Goal: Task Accomplishment & Management: Use online tool/utility

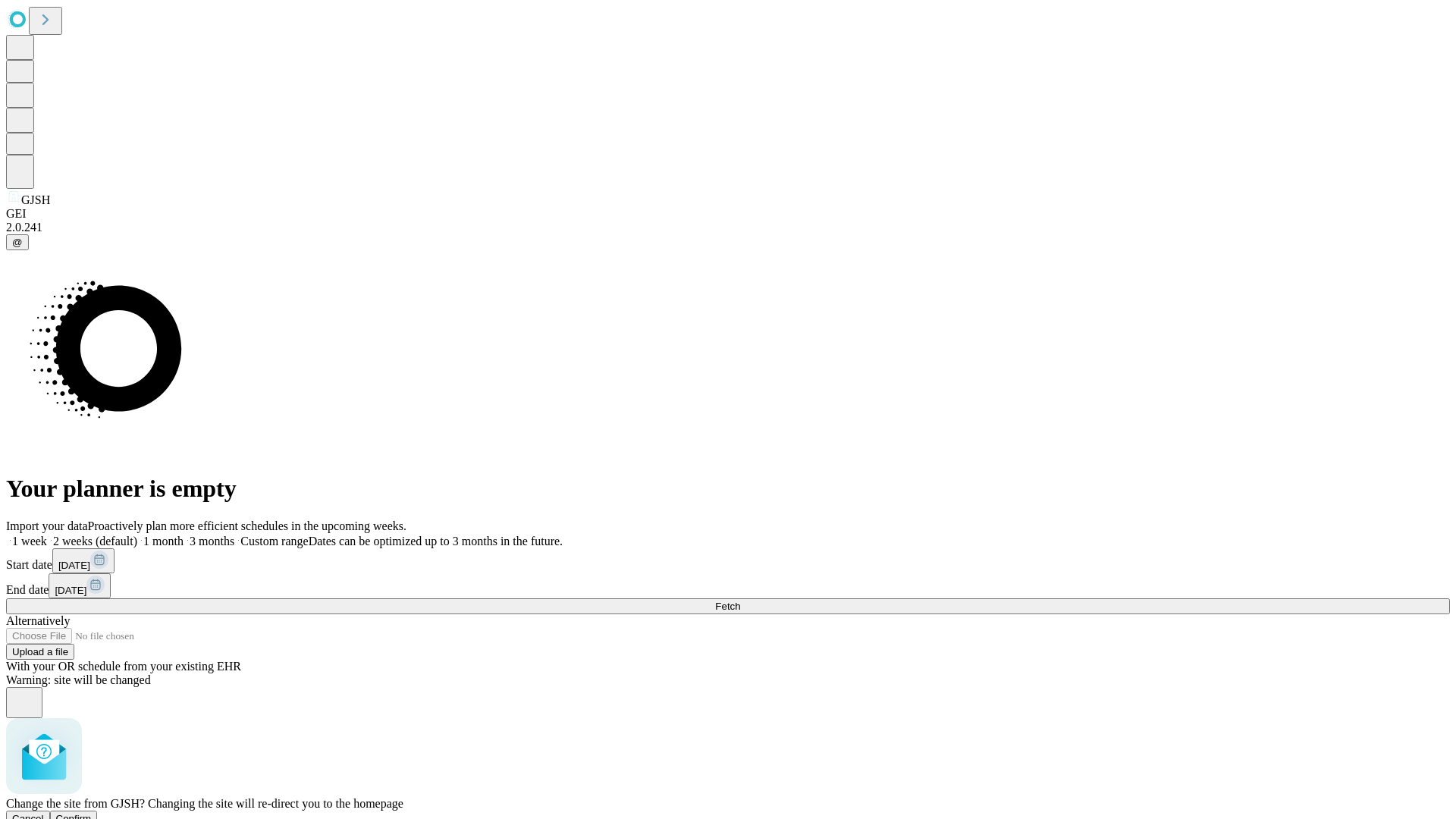
click at [92, 813] on span "Confirm" at bounding box center [74, 818] width 35 height 12
click at [47, 534] on label "1 week" at bounding box center [26, 541] width 41 height 13
click at [740, 601] on span "Fetch" at bounding box center [728, 606] width 25 height 12
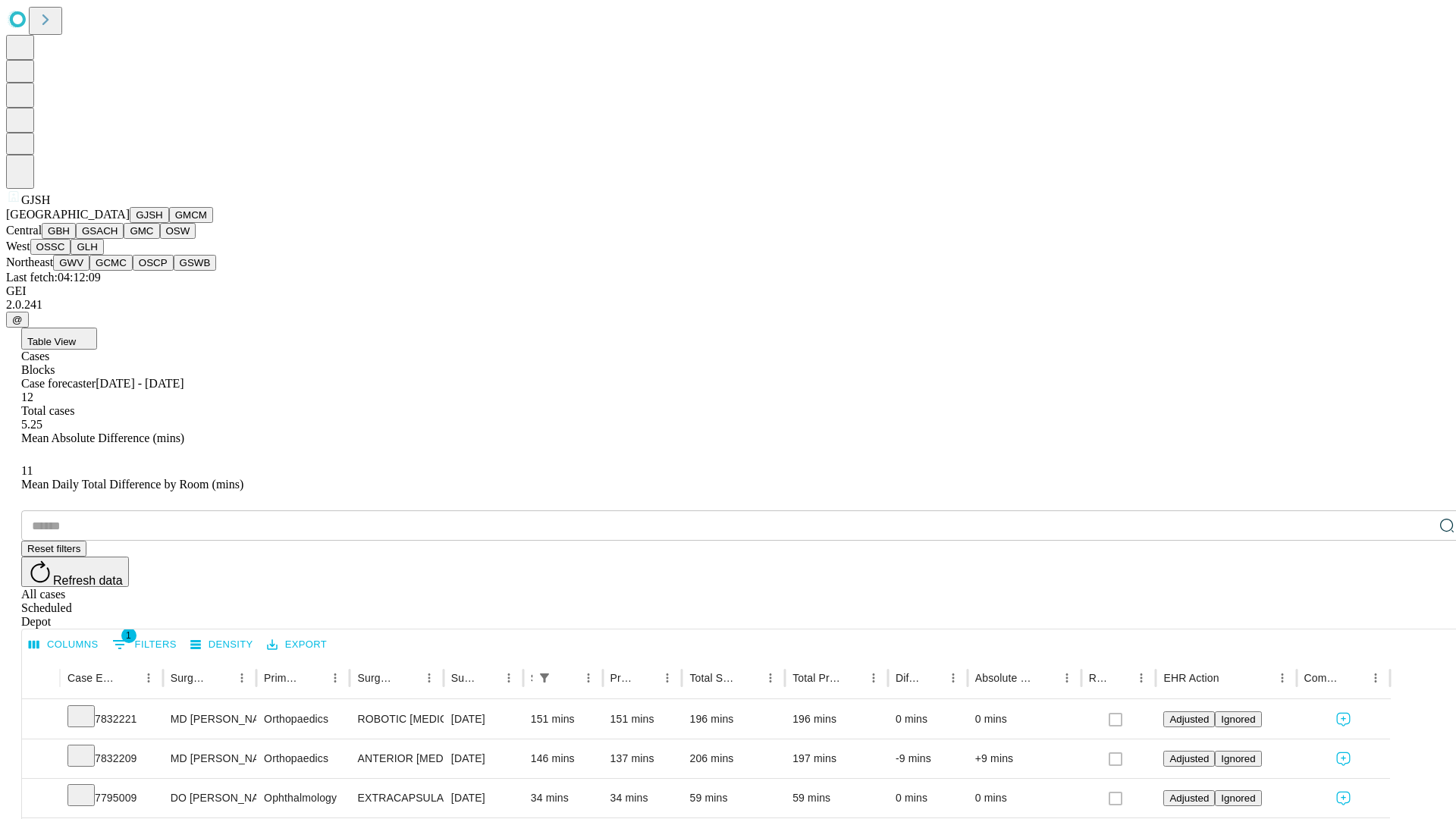
click at [169, 223] on button "GMCM" at bounding box center [191, 215] width 44 height 16
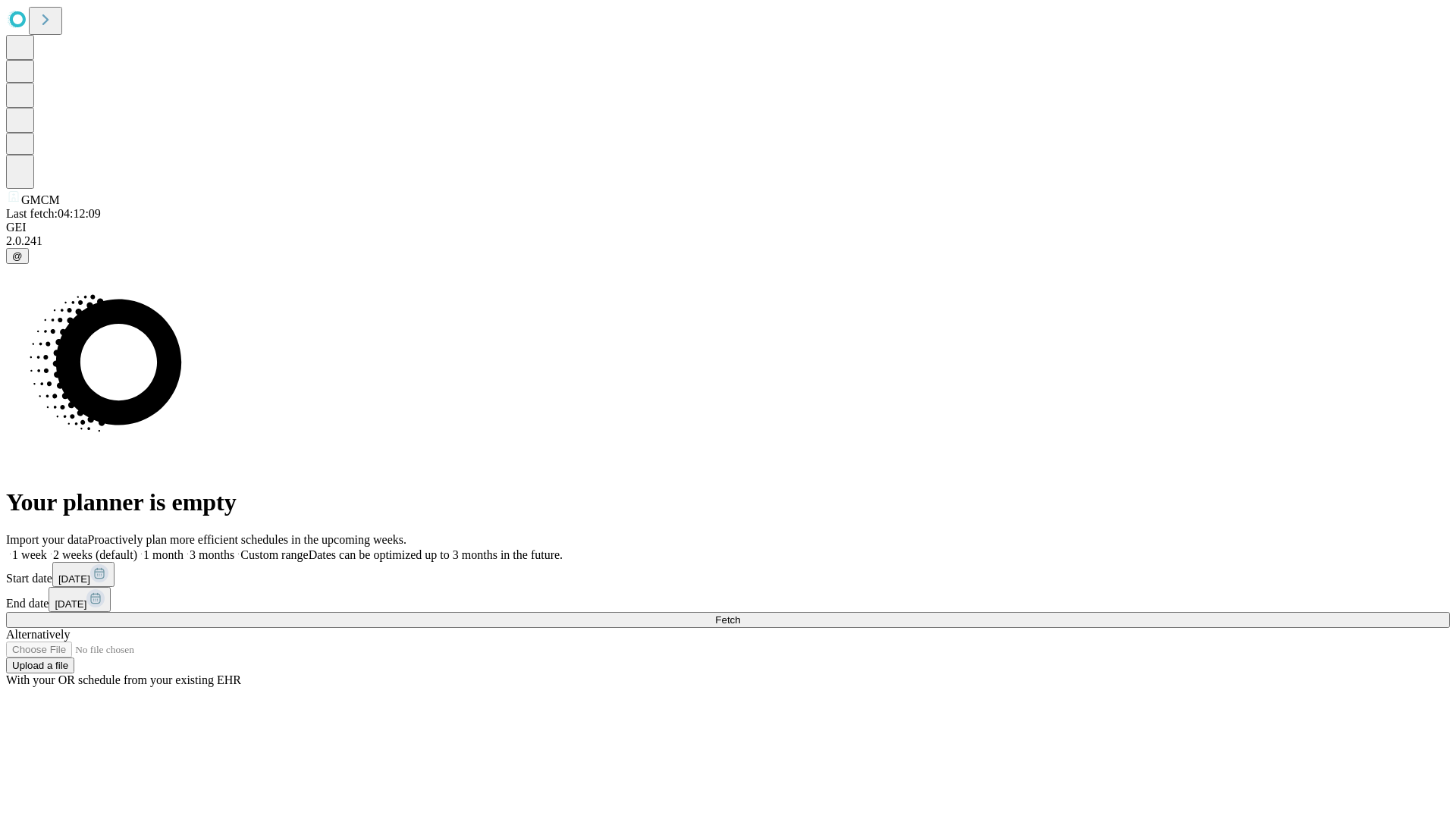
click at [740, 614] on span "Fetch" at bounding box center [728, 620] width 25 height 12
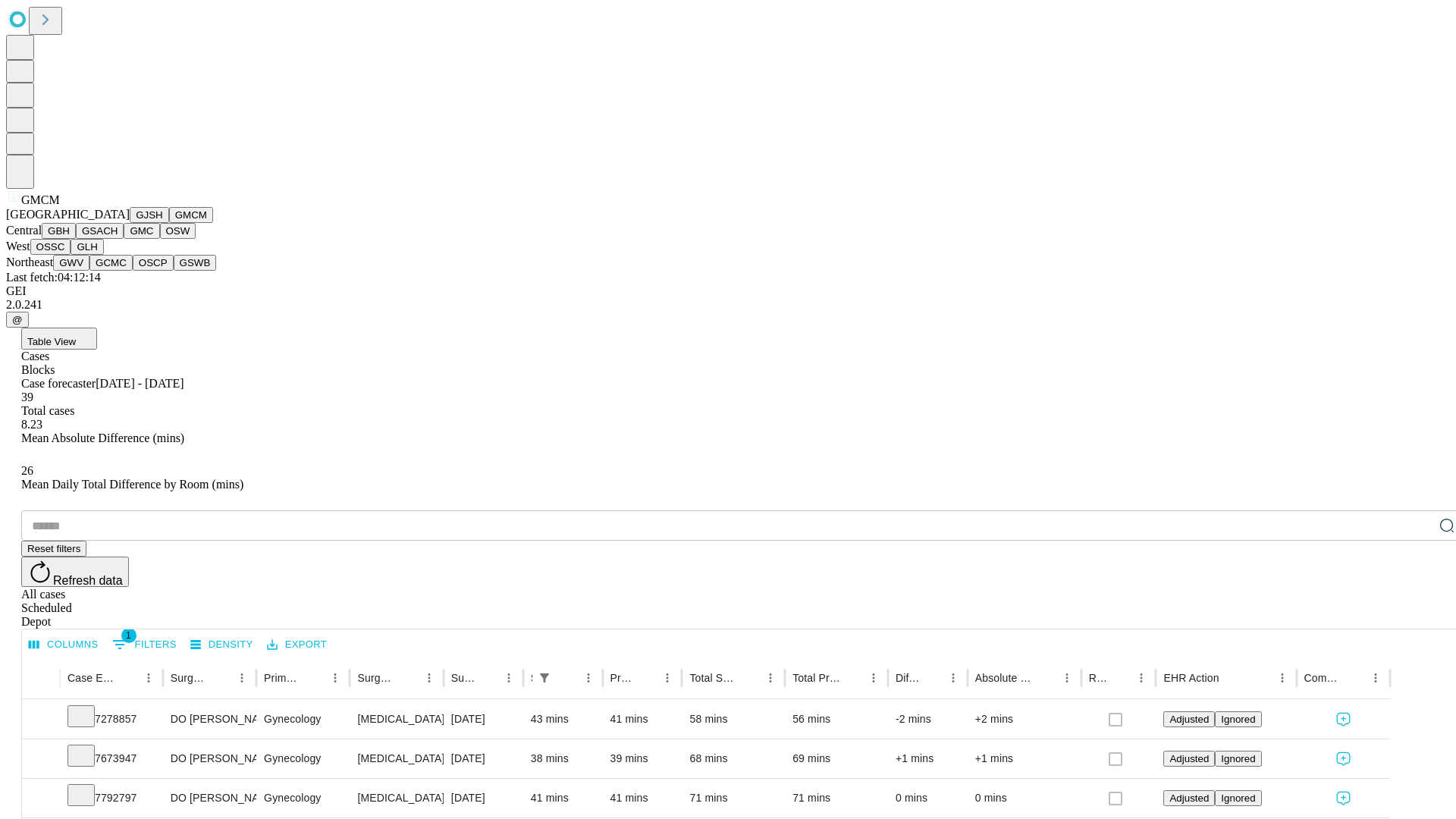
click at [75, 239] on button "GBH" at bounding box center [59, 231] width 35 height 16
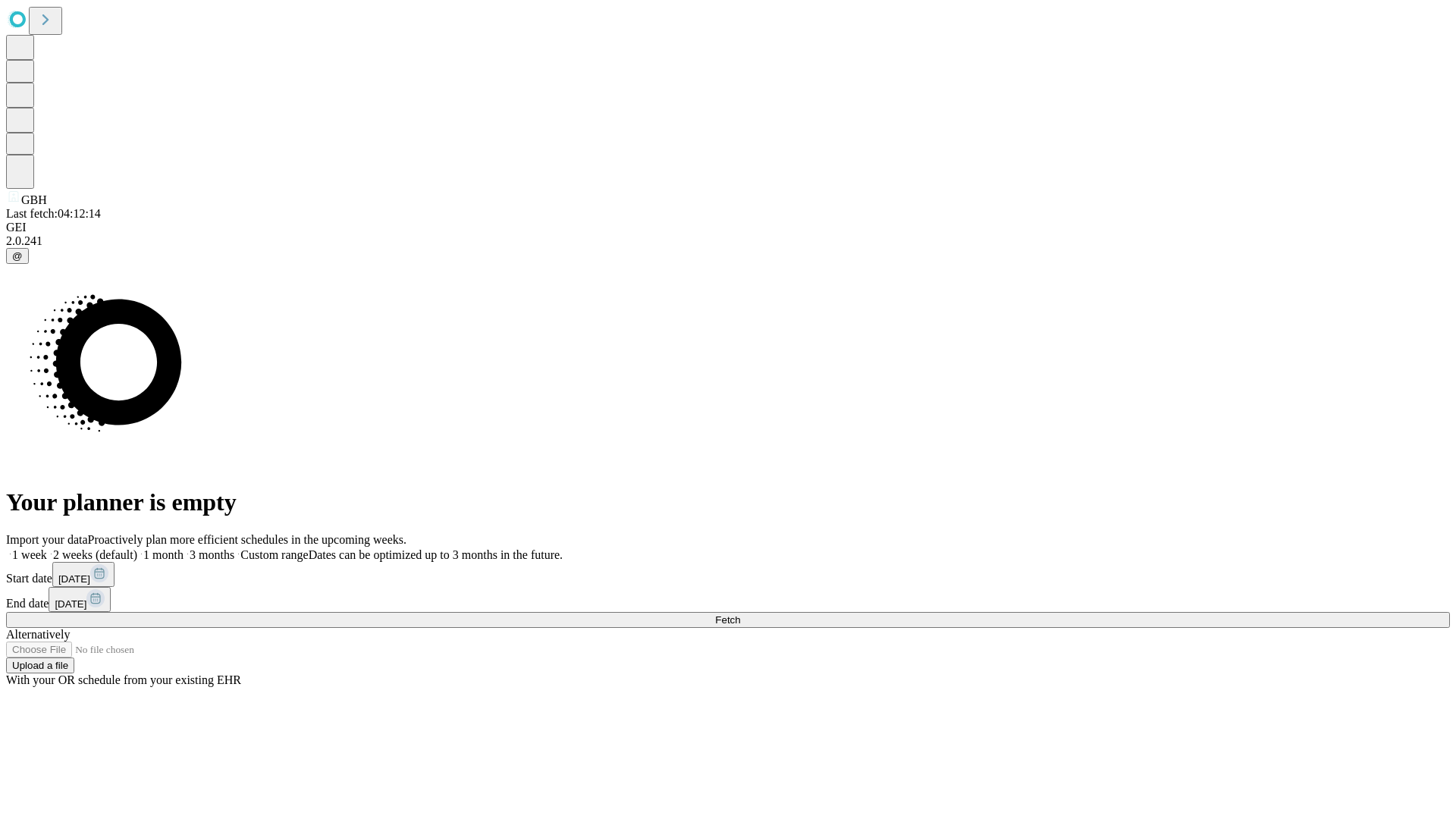
click at [740, 614] on span "Fetch" at bounding box center [728, 620] width 25 height 12
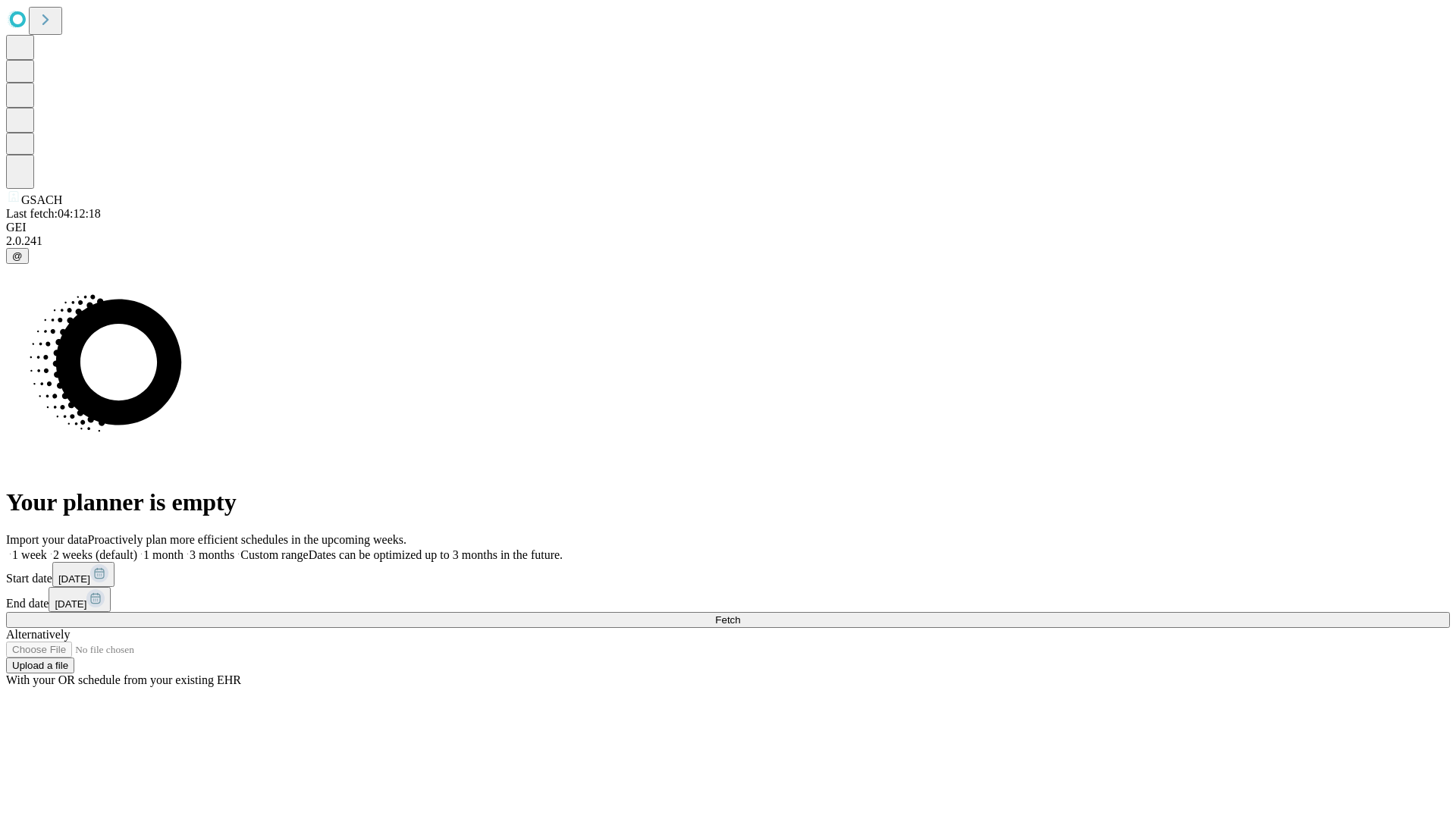
click at [47, 548] on label "1 week" at bounding box center [26, 554] width 41 height 13
click at [740, 614] on span "Fetch" at bounding box center [728, 620] width 25 height 12
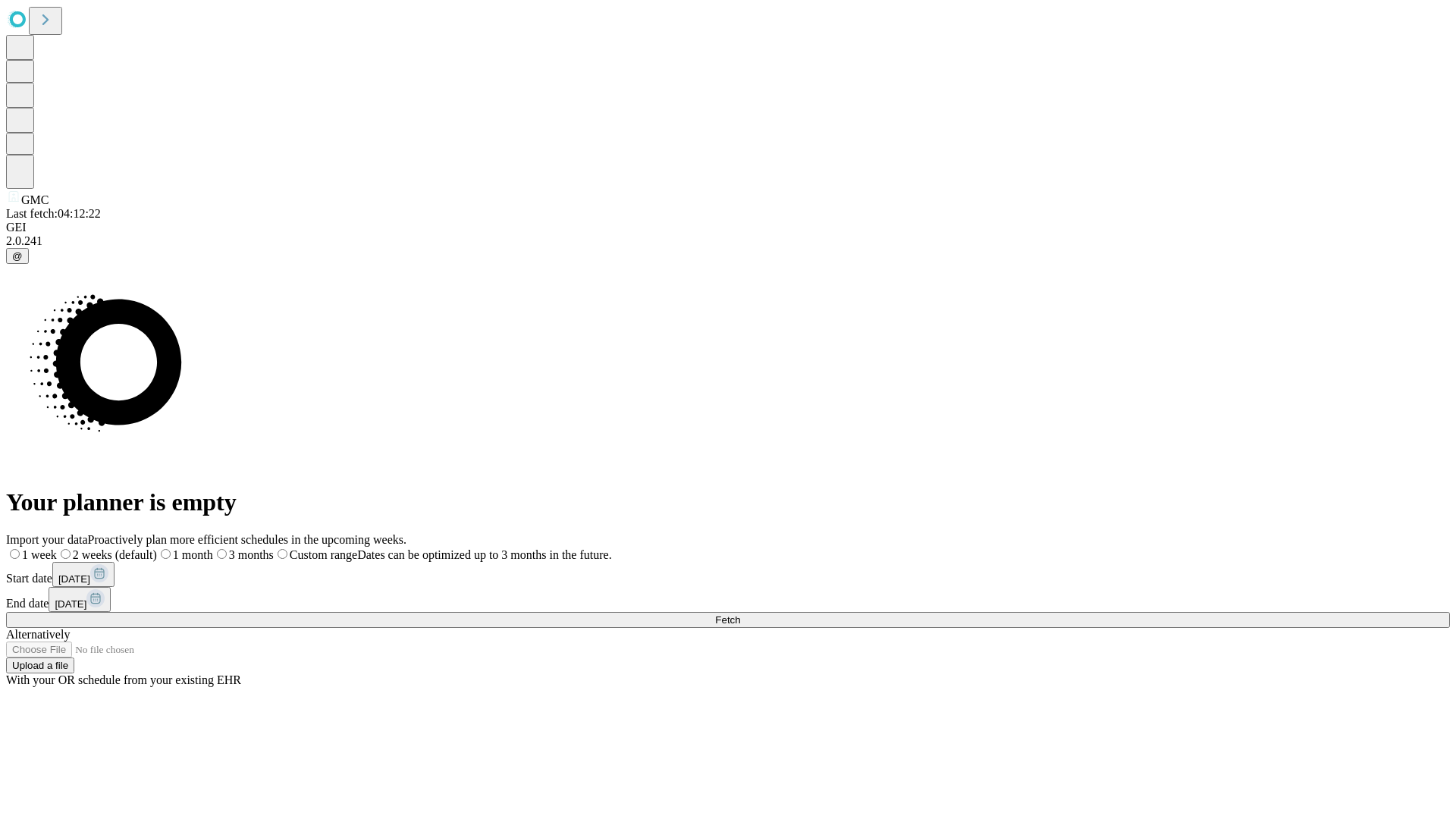
click at [57, 548] on label "1 week" at bounding box center [32, 554] width 51 height 13
click at [740, 614] on span "Fetch" at bounding box center [728, 620] width 25 height 12
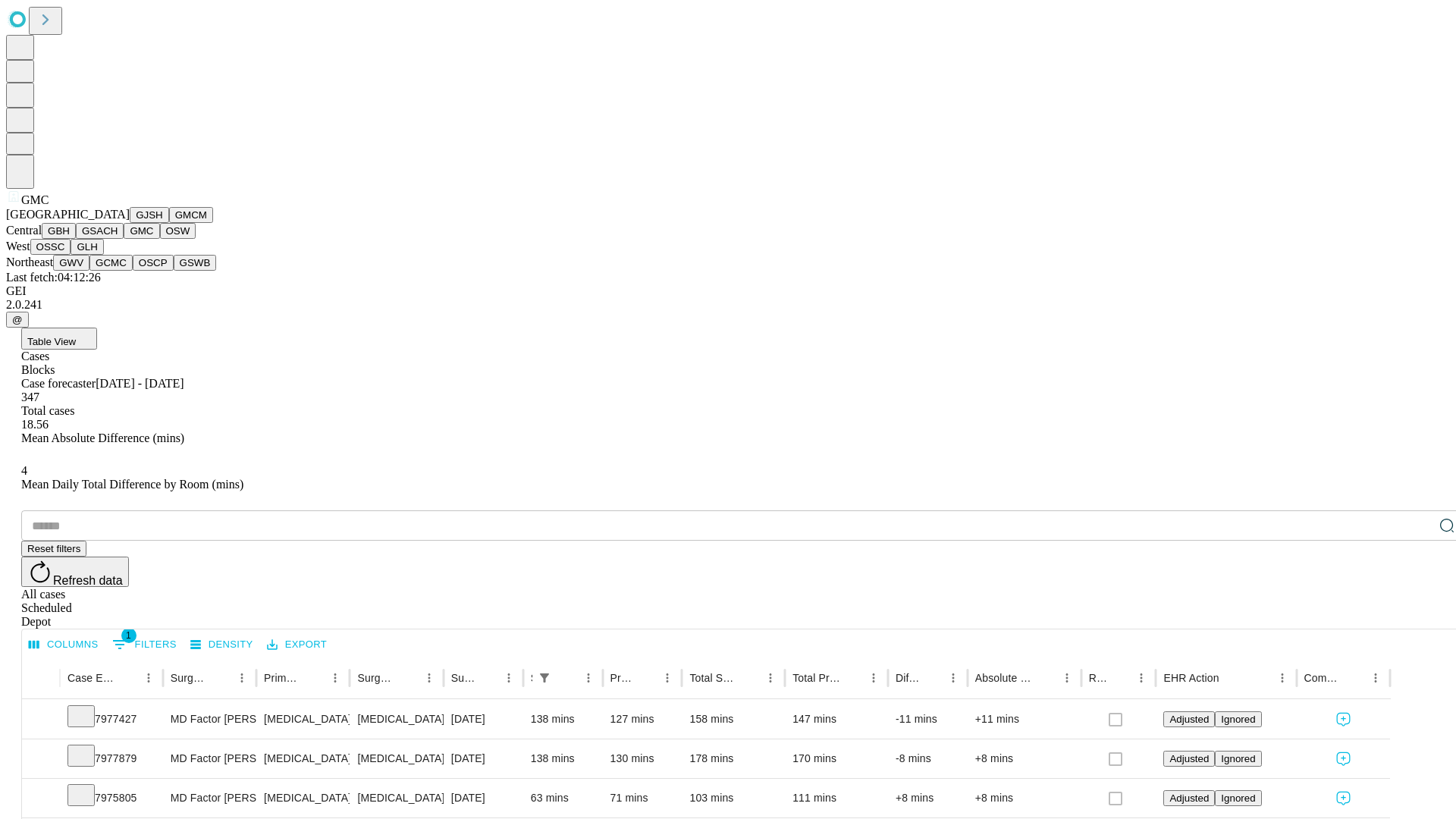
click at [160, 239] on button "OSW" at bounding box center [178, 231] width 36 height 16
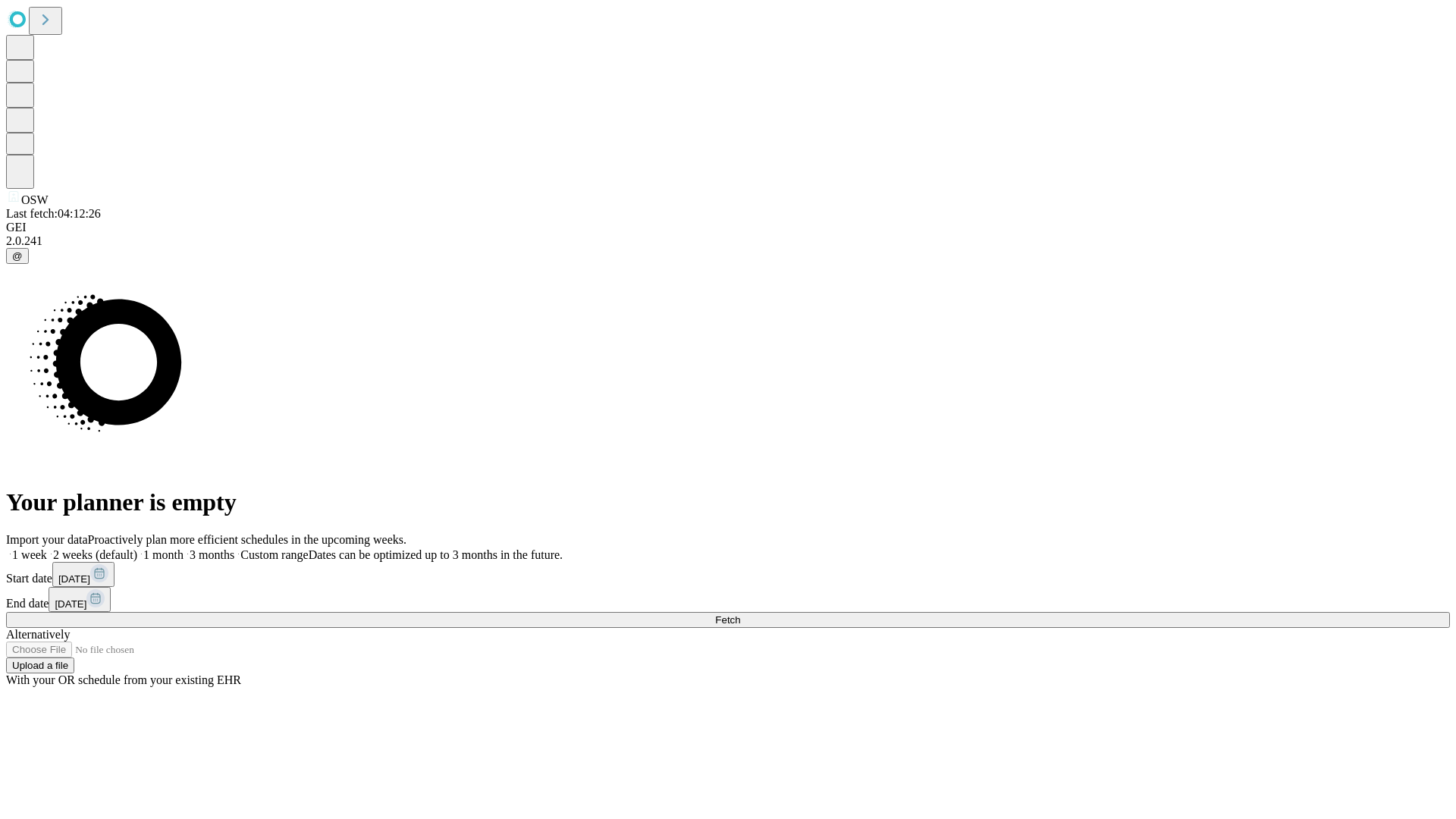
click at [47, 548] on label "1 week" at bounding box center [26, 554] width 41 height 13
click at [740, 614] on span "Fetch" at bounding box center [728, 620] width 25 height 12
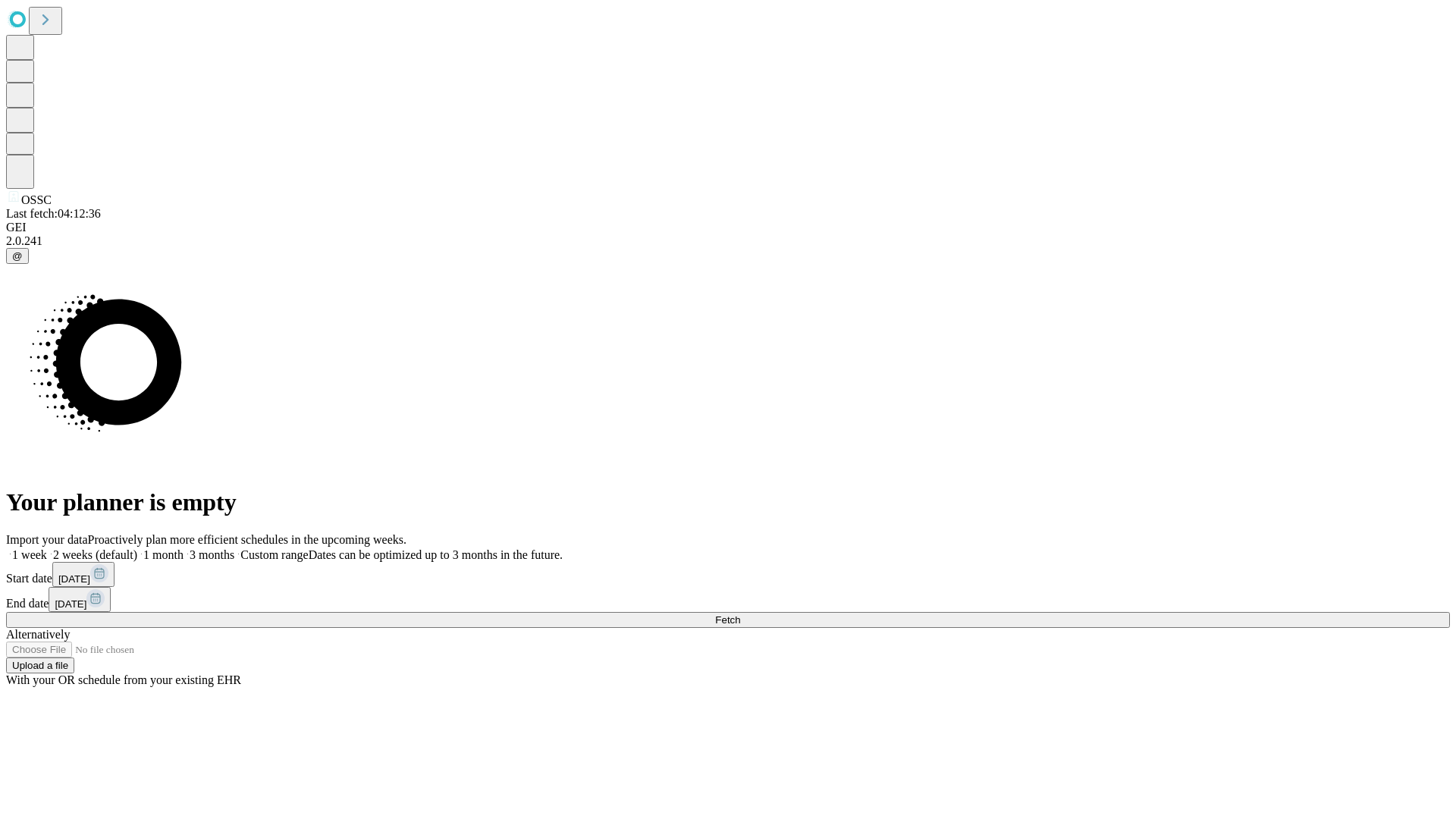
click at [47, 548] on label "1 week" at bounding box center [26, 554] width 41 height 13
click at [740, 614] on span "Fetch" at bounding box center [728, 620] width 25 height 12
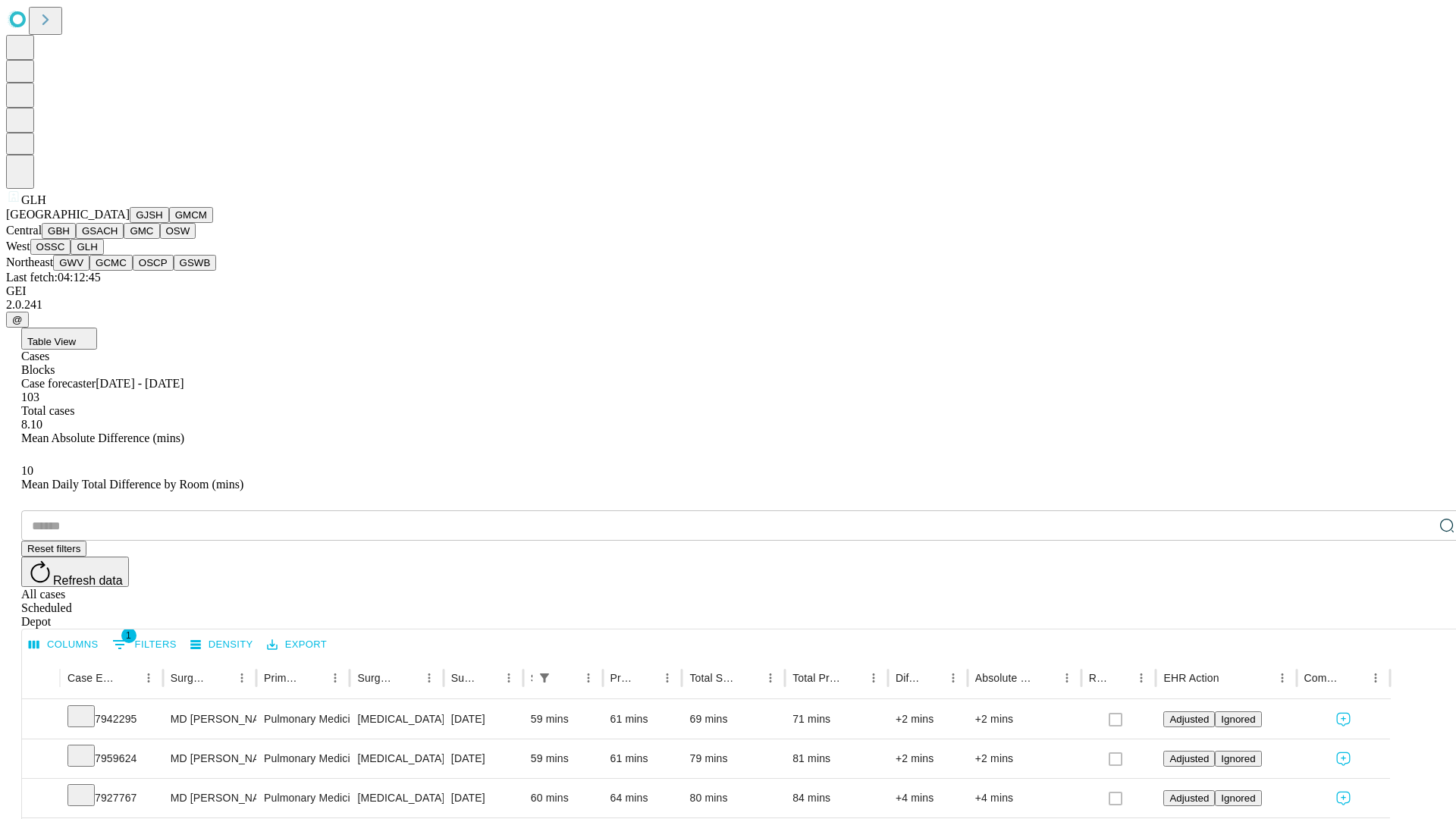
click at [89, 271] on button "GWV" at bounding box center [71, 263] width 36 height 16
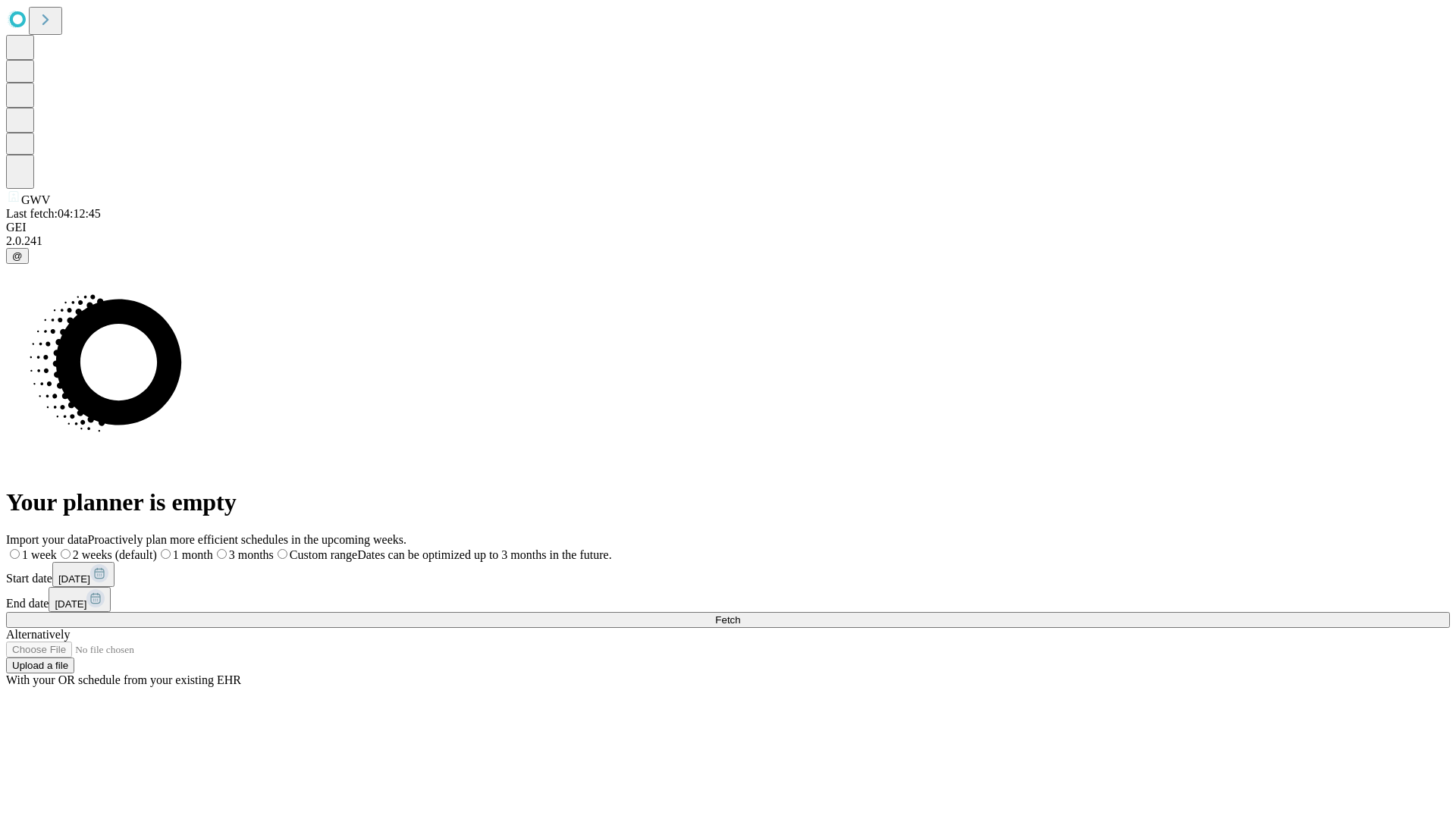
click at [57, 548] on label "1 week" at bounding box center [32, 554] width 51 height 13
click at [740, 614] on span "Fetch" at bounding box center [728, 620] width 25 height 12
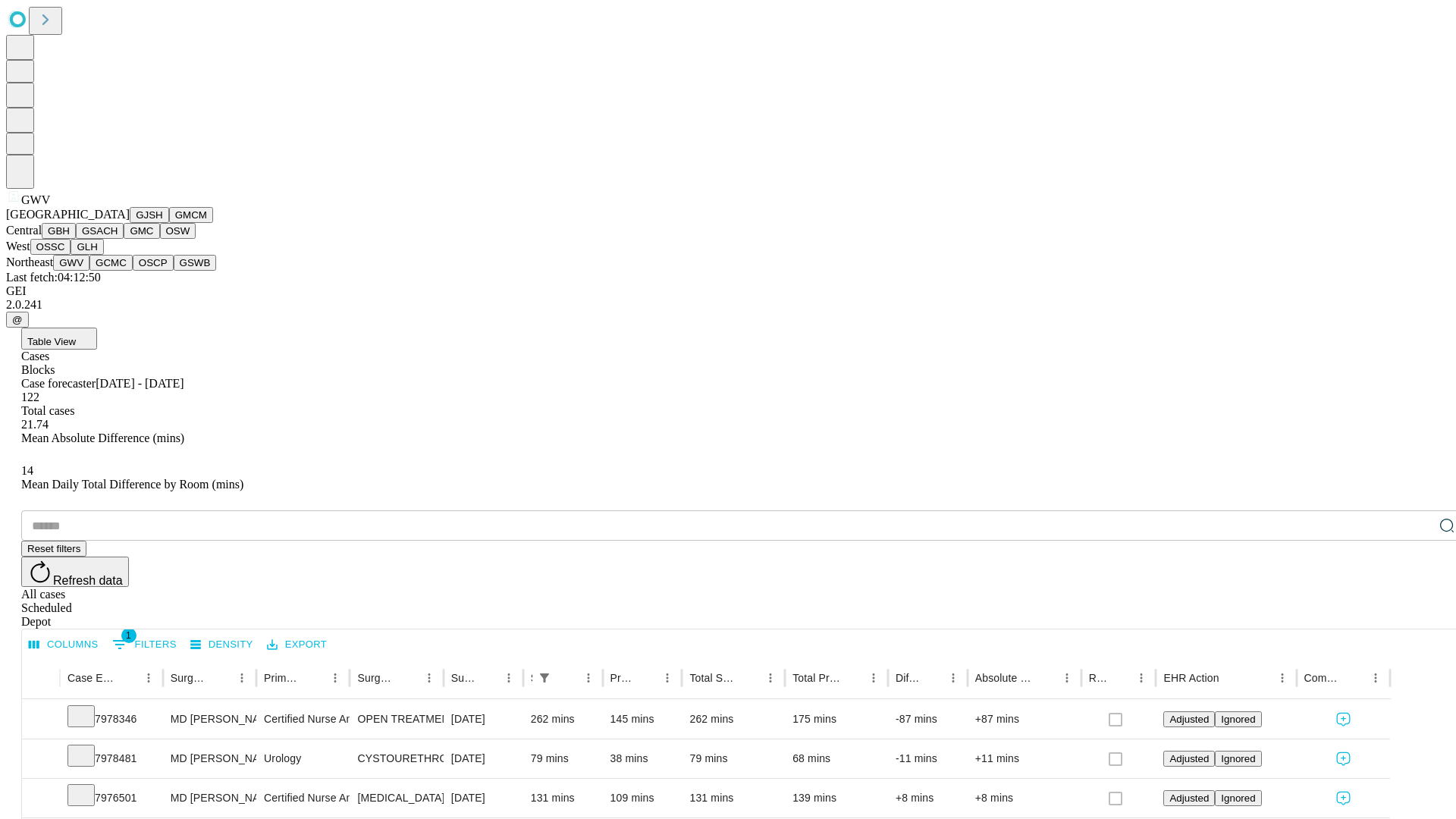
click at [117, 271] on button "GCMC" at bounding box center [111, 263] width 44 height 16
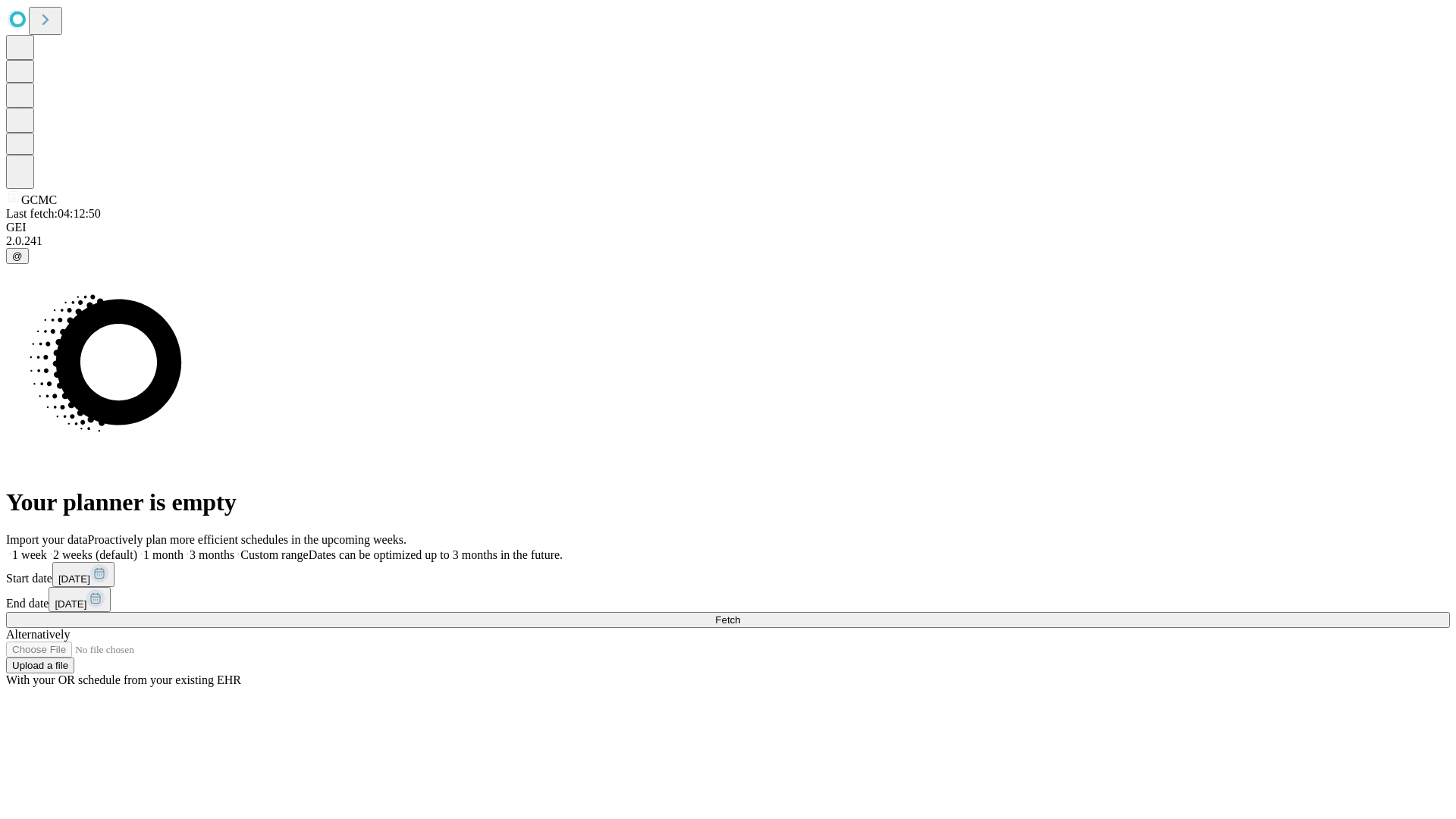
click at [47, 548] on label "1 week" at bounding box center [26, 554] width 41 height 13
click at [740, 614] on span "Fetch" at bounding box center [728, 620] width 25 height 12
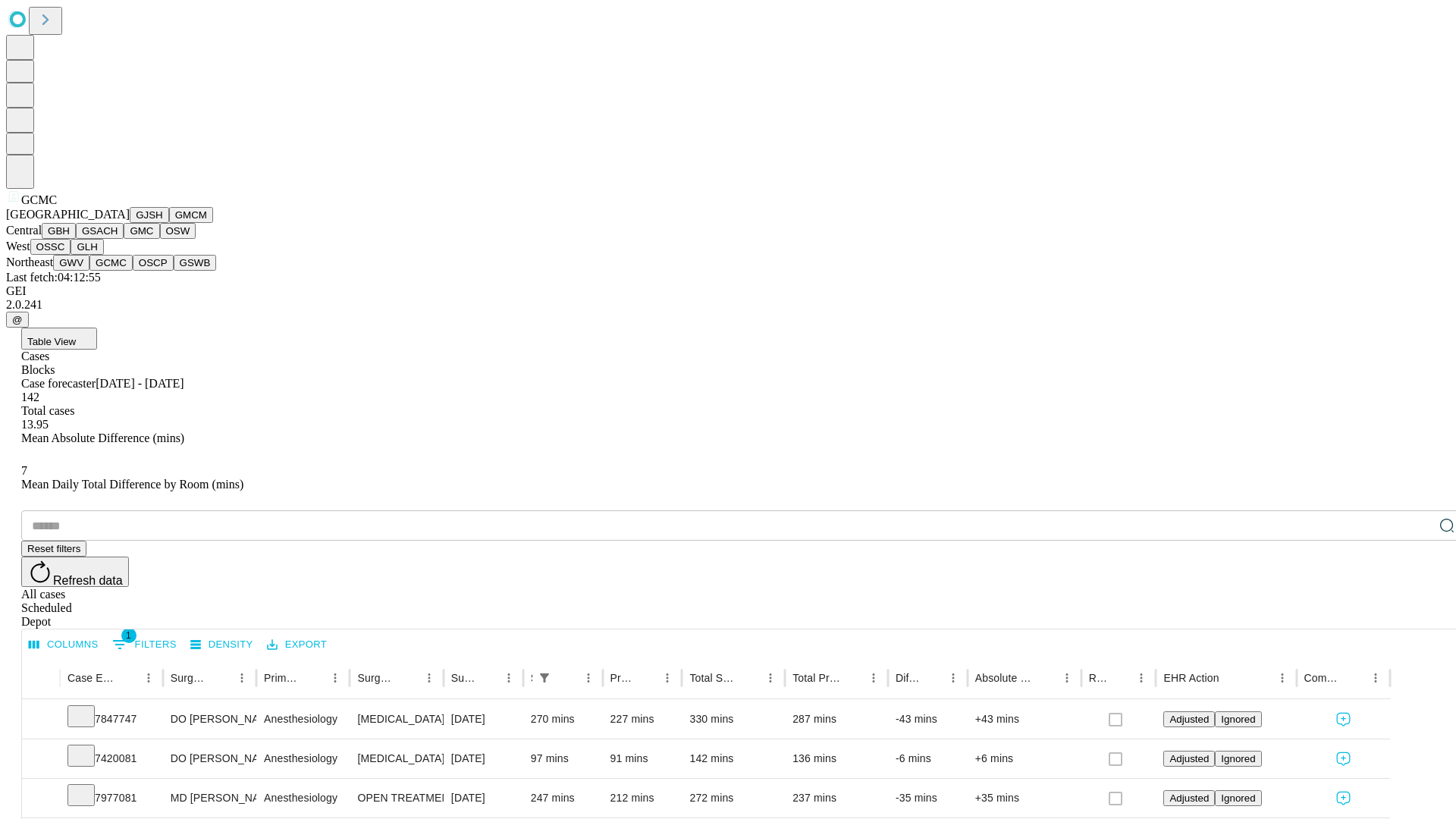
click at [133, 271] on button "OSCP" at bounding box center [153, 263] width 41 height 16
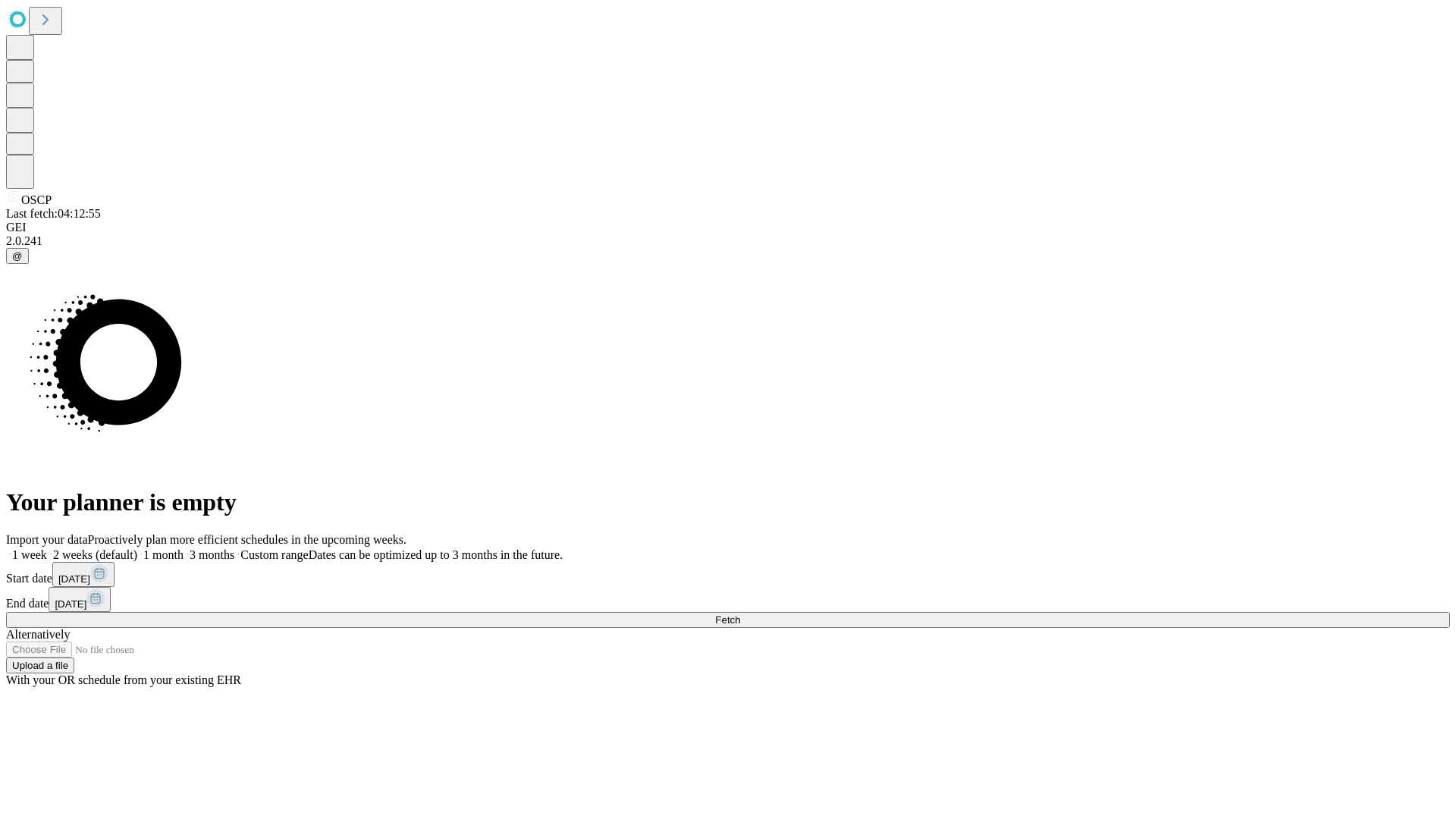
click at [47, 548] on label "1 week" at bounding box center [26, 554] width 41 height 13
click at [740, 614] on span "Fetch" at bounding box center [728, 620] width 25 height 12
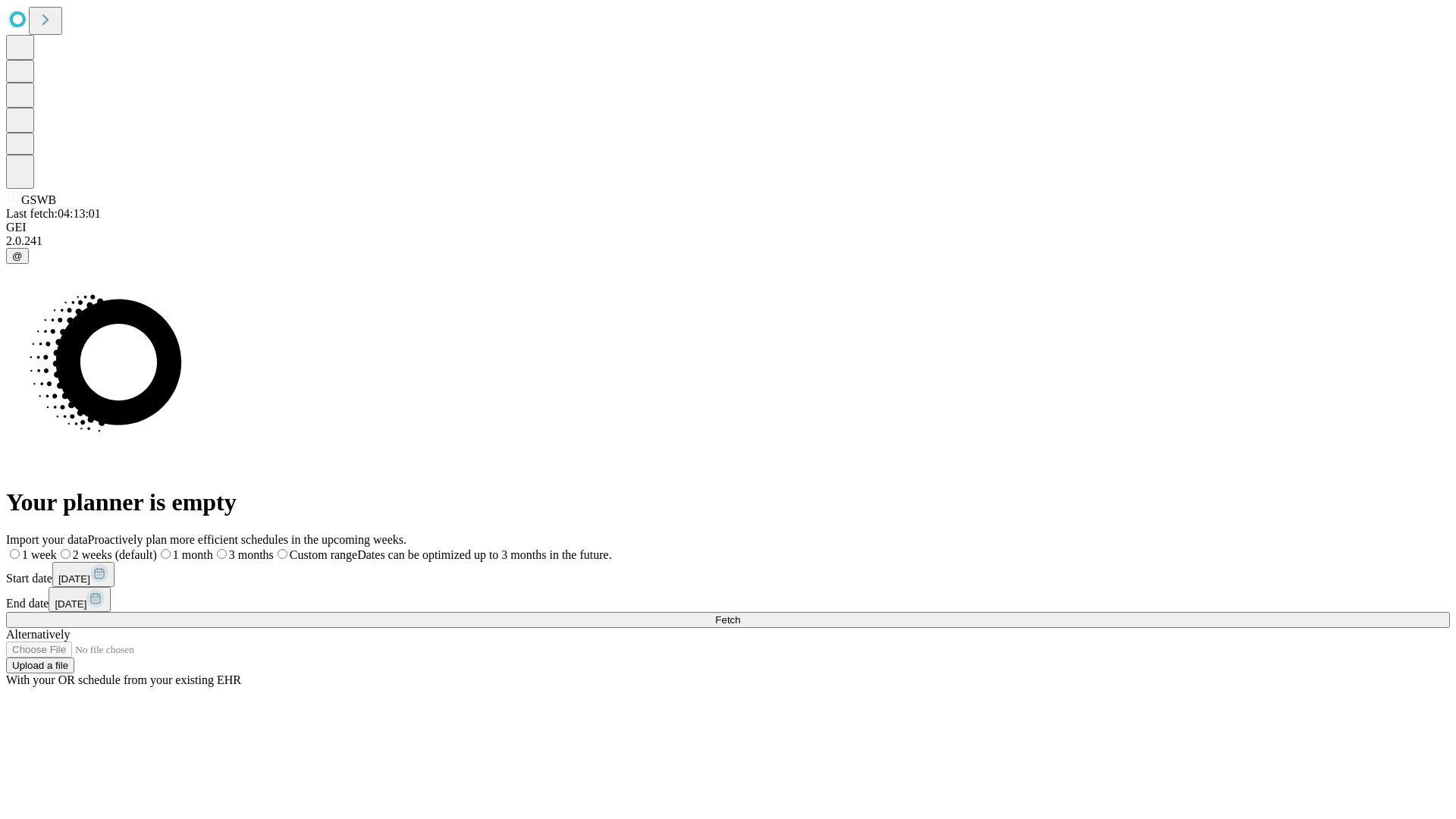
click at [57, 548] on label "1 week" at bounding box center [32, 554] width 51 height 13
click at [740, 614] on span "Fetch" at bounding box center [728, 620] width 25 height 12
